Goal: Information Seeking & Learning: Learn about a topic

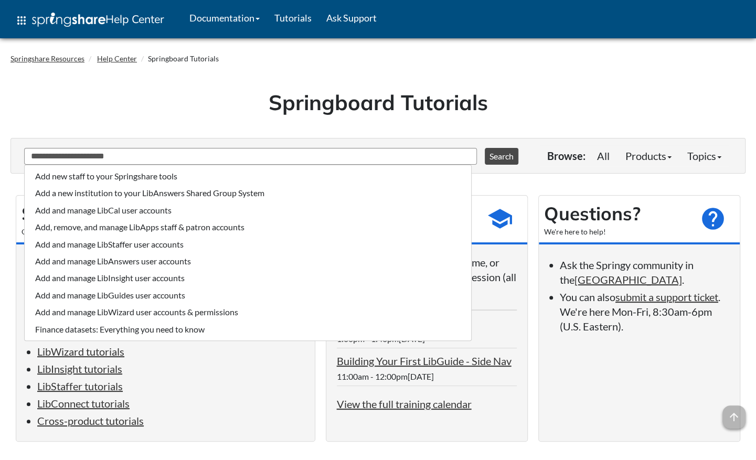
type input "**********"
click at [485, 148] on button "Search" at bounding box center [502, 156] width 34 height 17
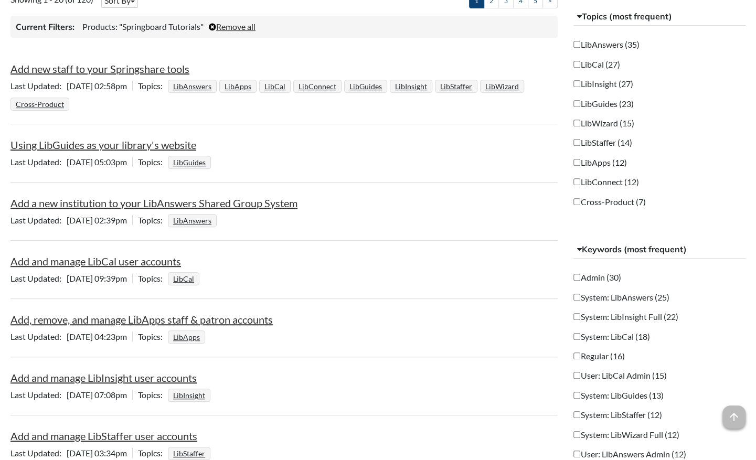
scroll to position [249, 0]
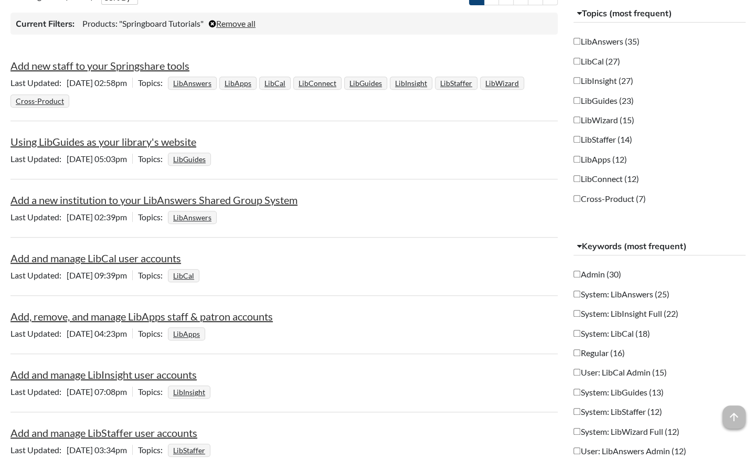
click at [411, 164] on div "Last Updated [DATE] 05:03pm | Topics LibGuides" at bounding box center [283, 160] width 547 height 18
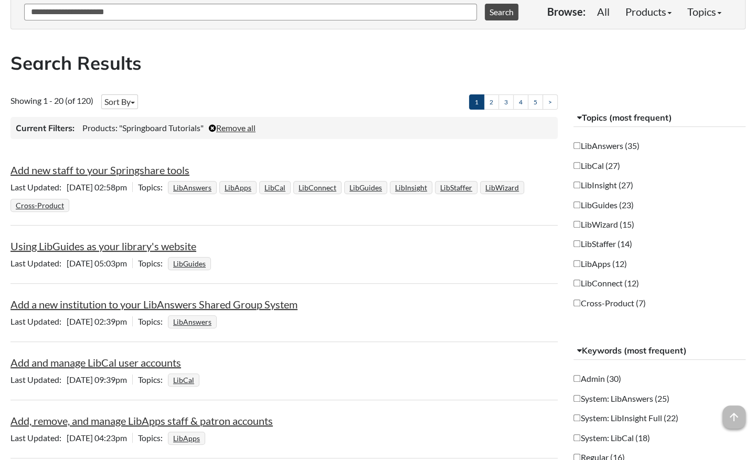
scroll to position [0, 0]
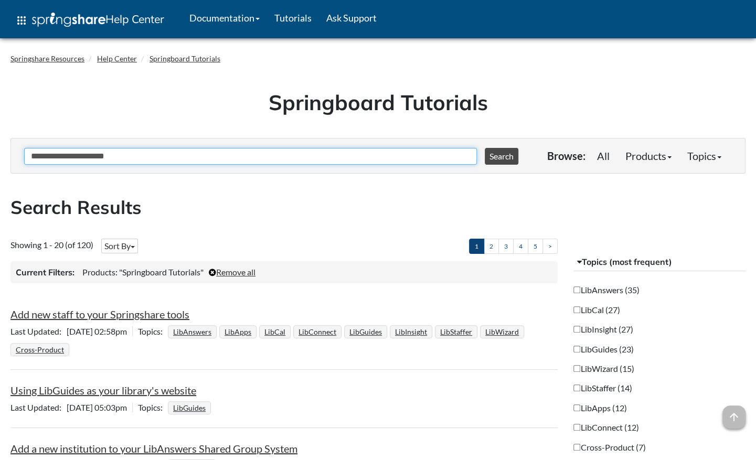
click at [41, 158] on input "**********" at bounding box center [250, 156] width 453 height 17
click at [485, 148] on button "Search" at bounding box center [502, 156] width 34 height 17
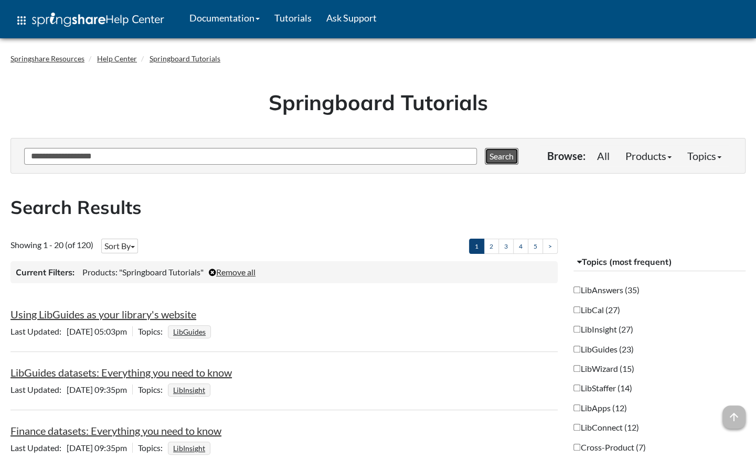
click at [497, 154] on button "Search" at bounding box center [502, 156] width 34 height 17
click at [496, 149] on button "Search" at bounding box center [502, 156] width 34 height 17
click at [136, 245] on button "Sort By" at bounding box center [119, 246] width 37 height 15
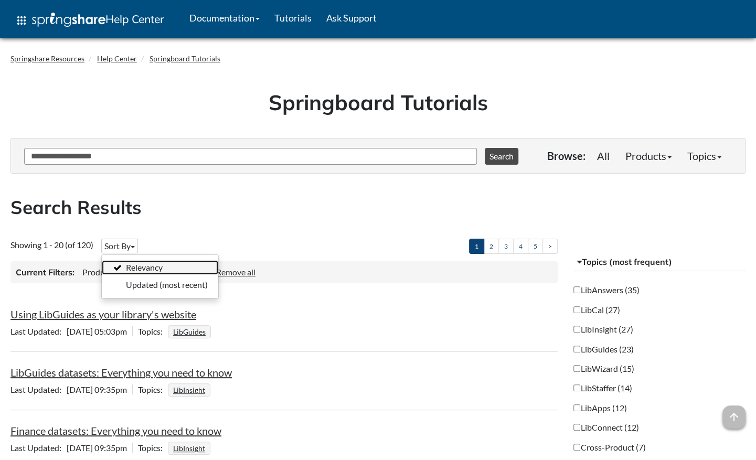
click at [151, 264] on link "Relevancy" at bounding box center [160, 267] width 116 height 15
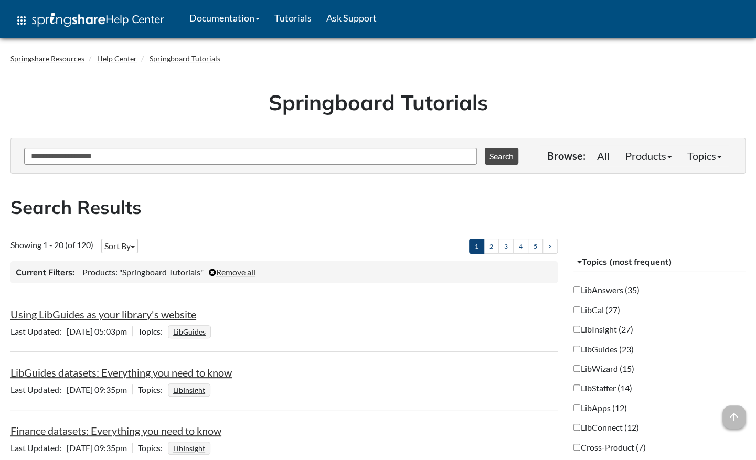
click at [271, 209] on h2 "Search Results" at bounding box center [377, 208] width 735 height 26
drag, startPoint x: 53, startPoint y: 155, endPoint x: -2, endPoint y: 159, distance: 55.2
type input "**********"
click at [485, 148] on button "Search" at bounding box center [502, 156] width 34 height 17
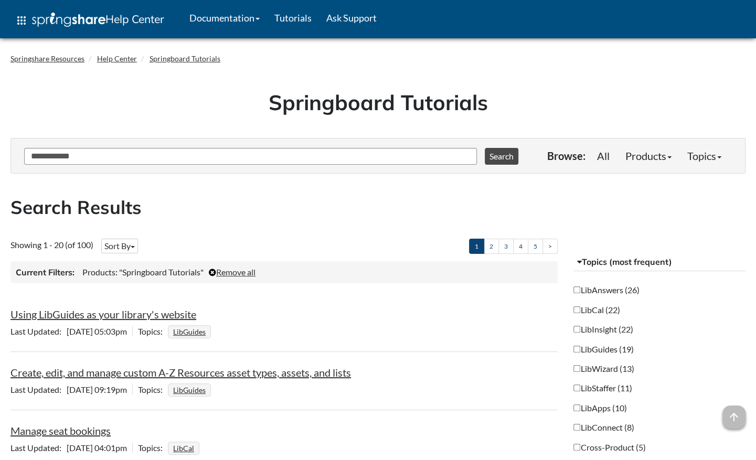
click at [365, 208] on h2 "Search Results" at bounding box center [377, 208] width 735 height 26
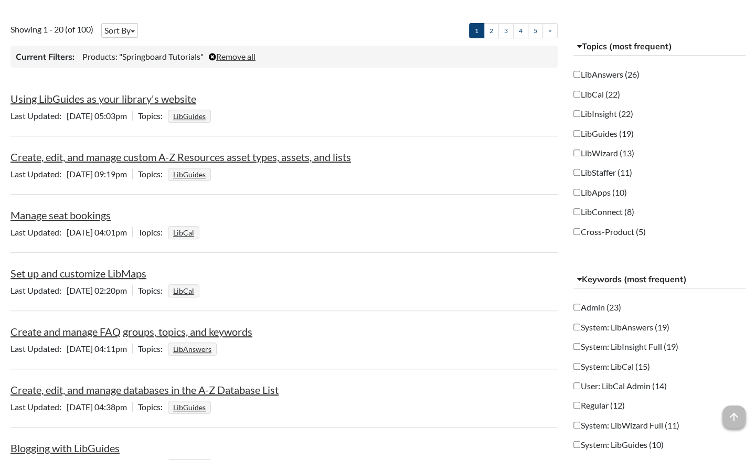
scroll to position [242, 0]
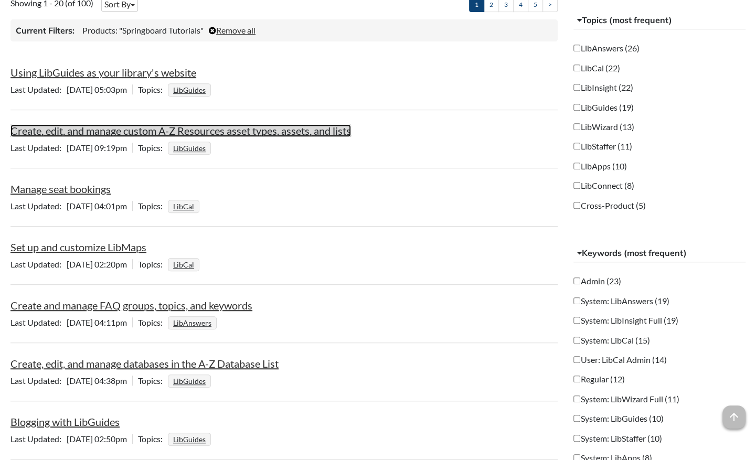
click at [292, 130] on link "Create, edit, and manage custom A-Z Resources asset types, assets, and lists" at bounding box center [180, 130] width 340 height 13
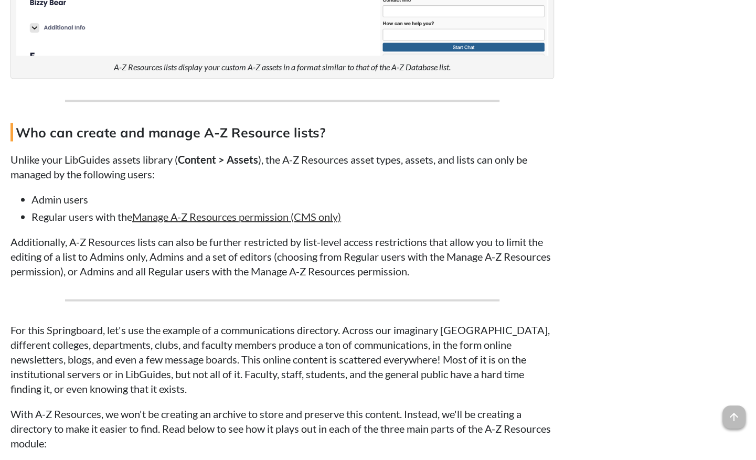
scroll to position [1068, 0]
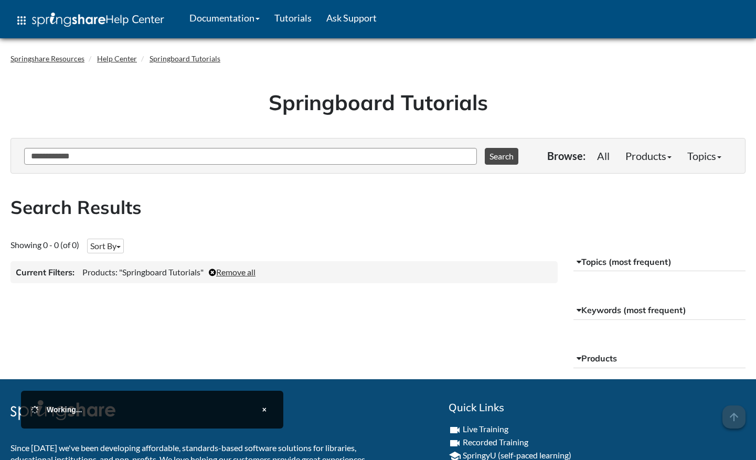
scroll to position [88, 0]
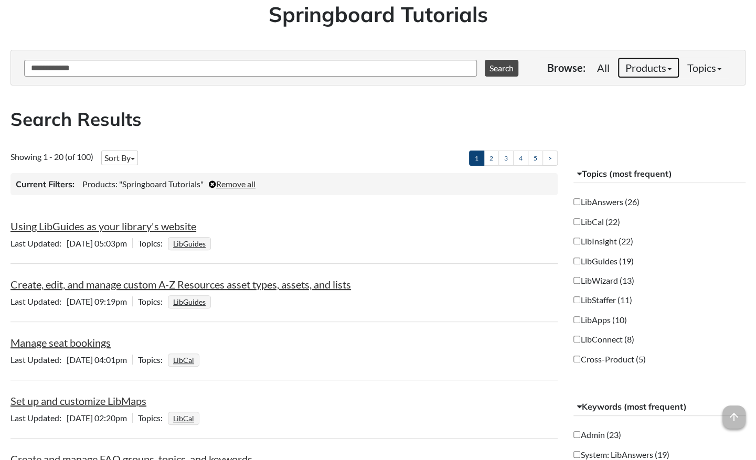
click at [662, 65] on link "Products" at bounding box center [648, 67] width 62 height 21
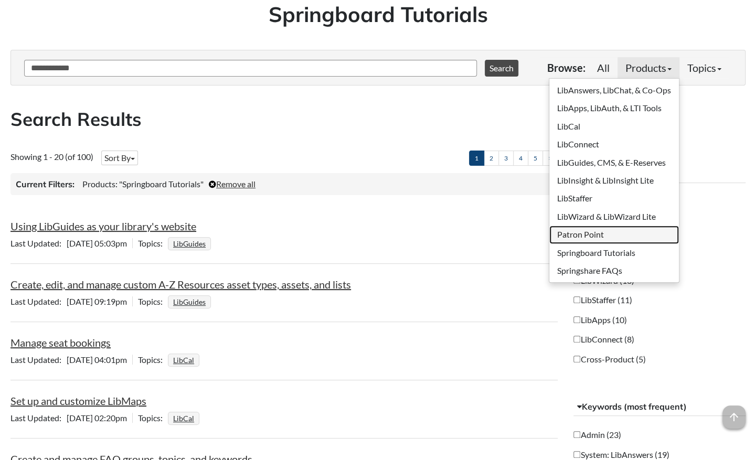
click at [587, 231] on link "Patron Point" at bounding box center [614, 235] width 130 height 18
